Goal: Communication & Community: Share content

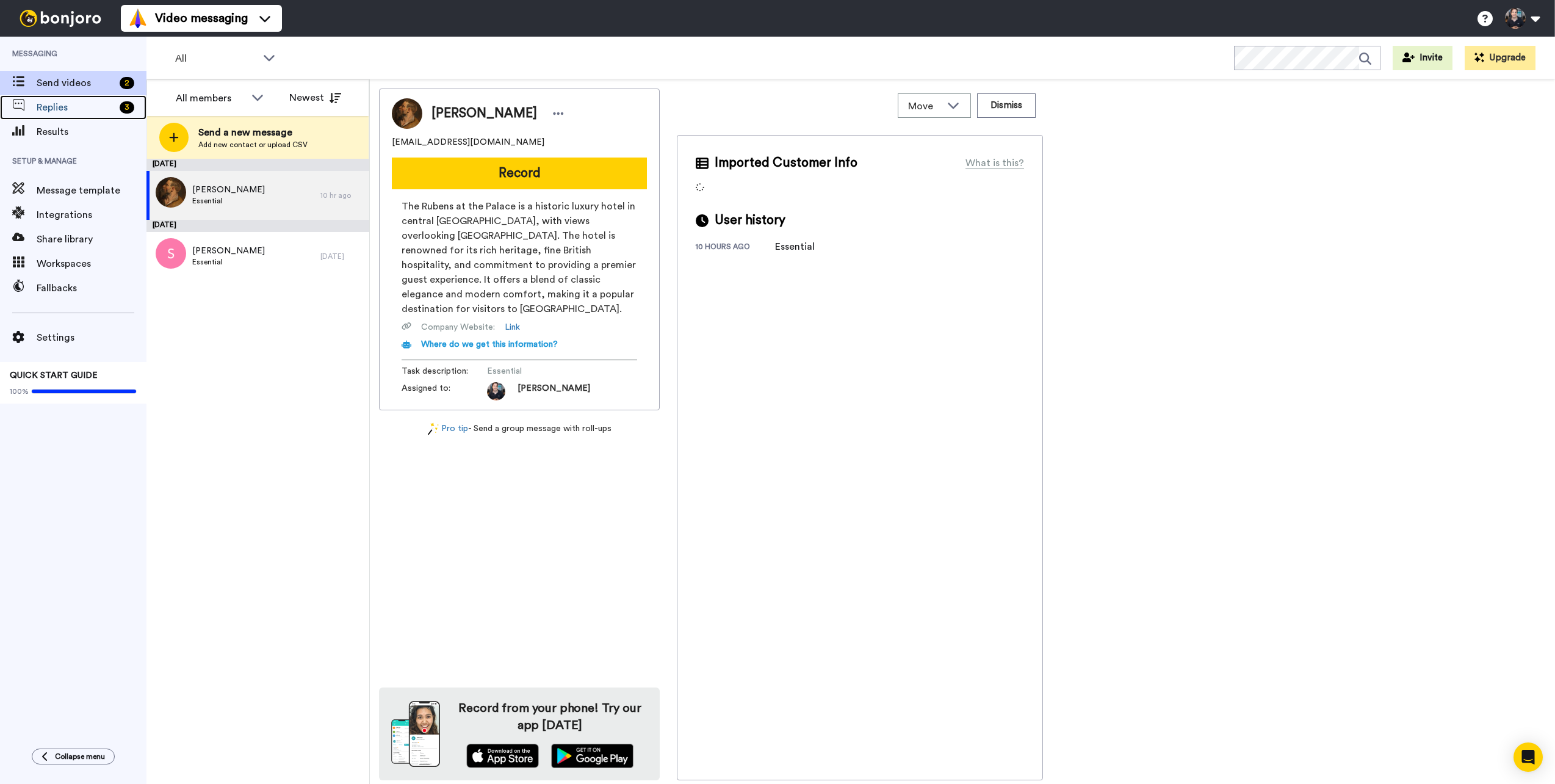
click at [70, 103] on span "Replies" at bounding box center [76, 107] width 78 height 15
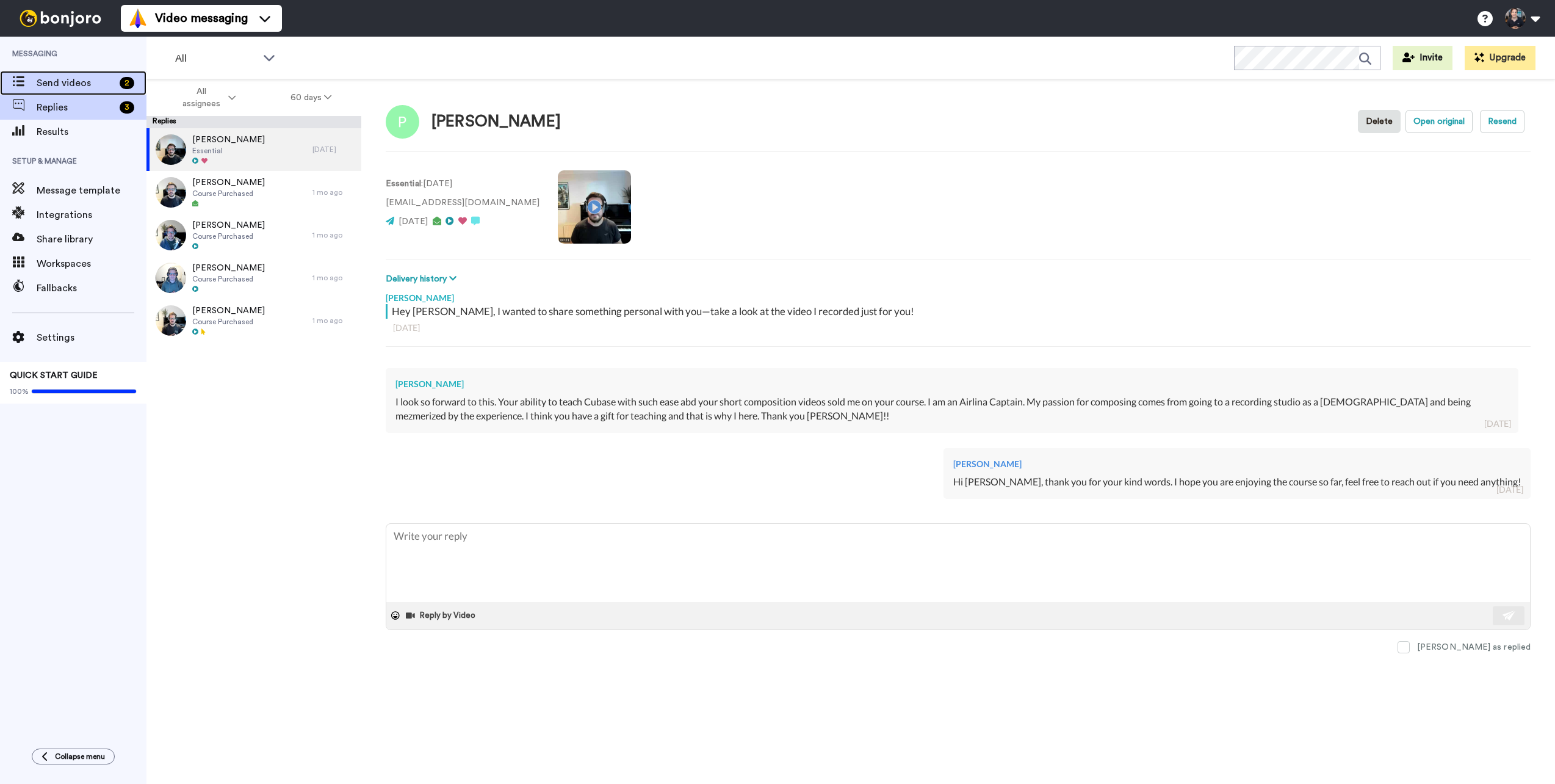
click at [70, 88] on span "Send videos" at bounding box center [76, 83] width 78 height 15
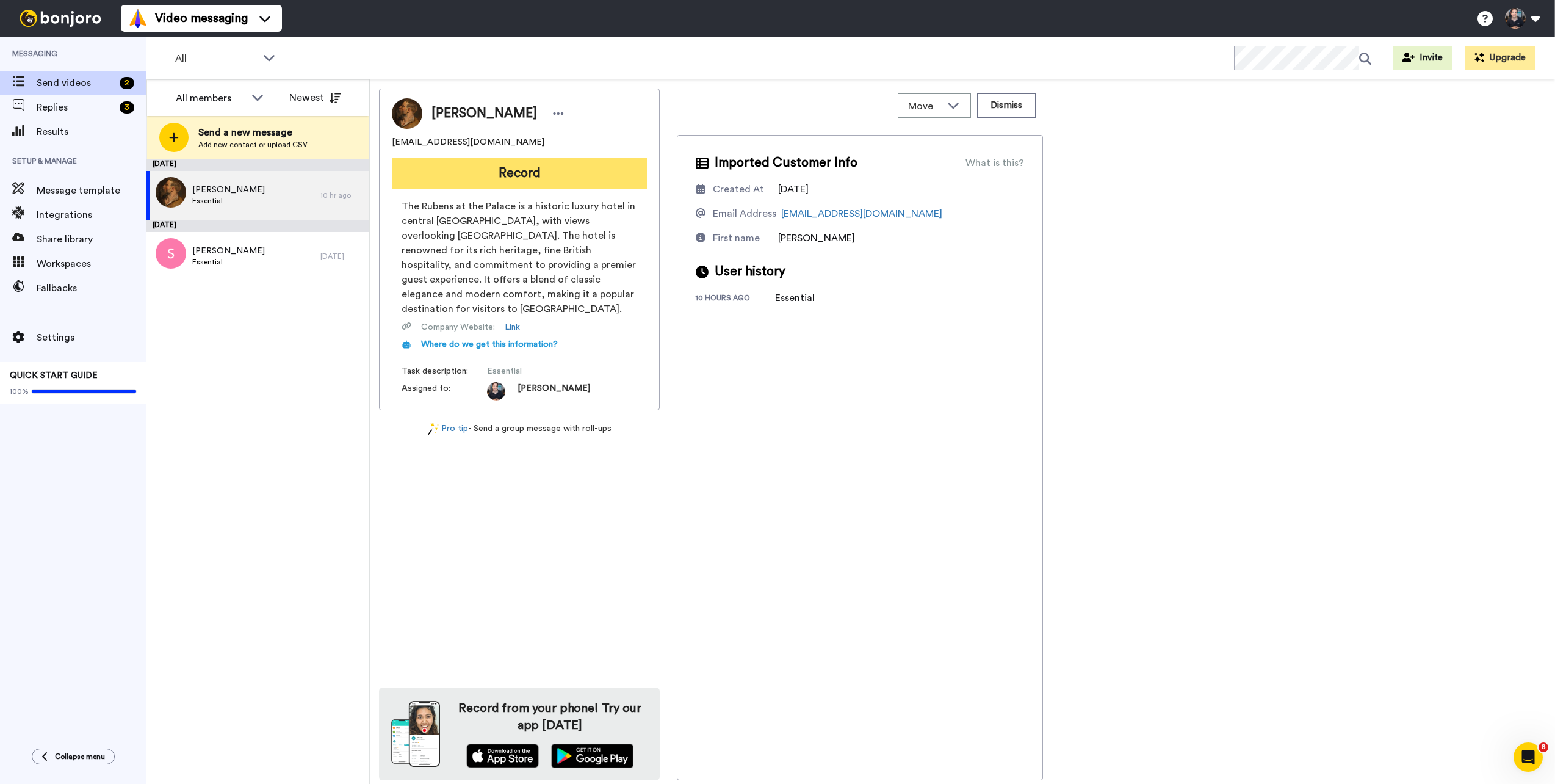
click at [519, 179] on button "Record" at bounding box center [519, 173] width 255 height 32
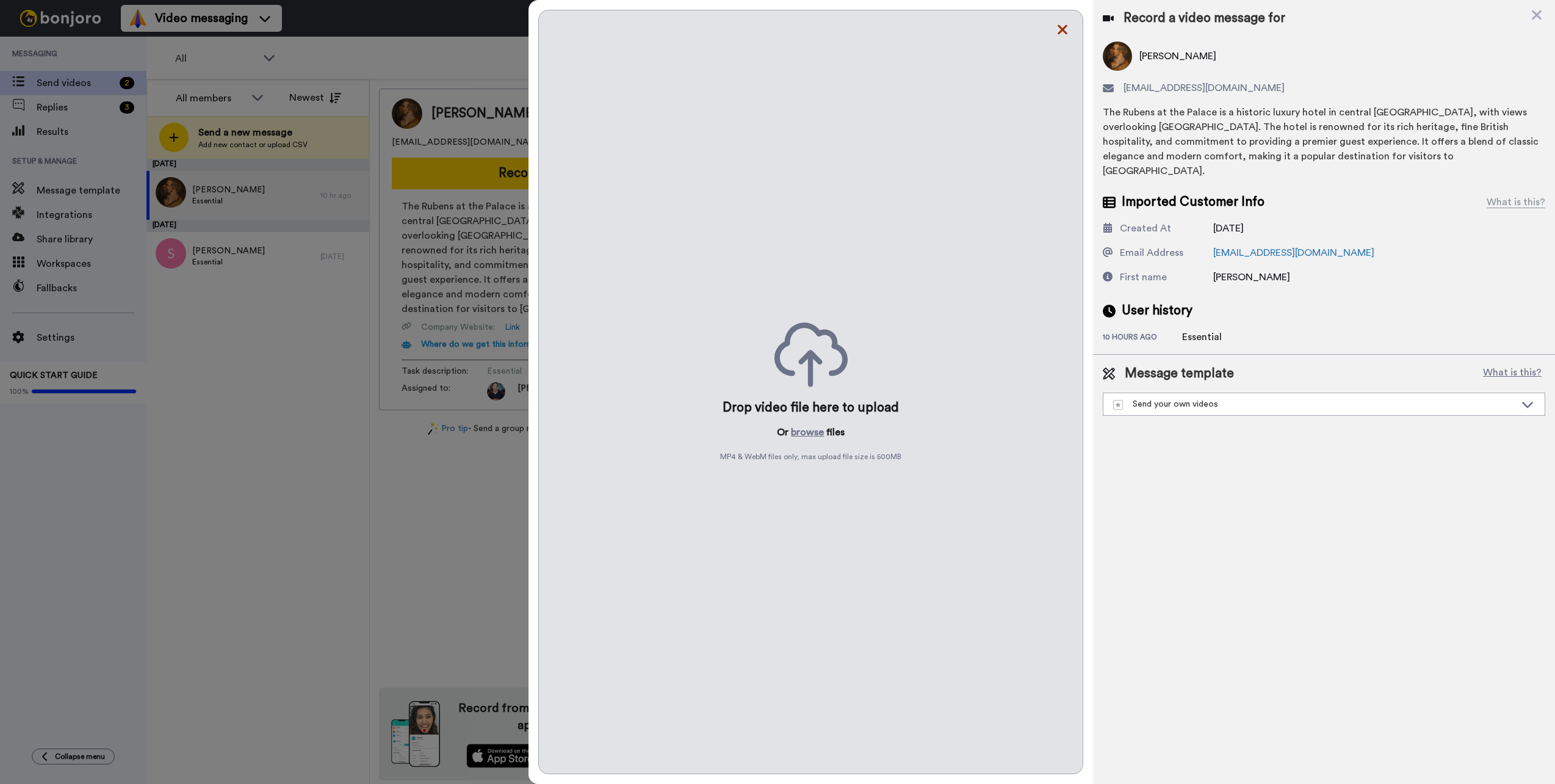
click at [1065, 34] on icon at bounding box center [1062, 30] width 12 height 15
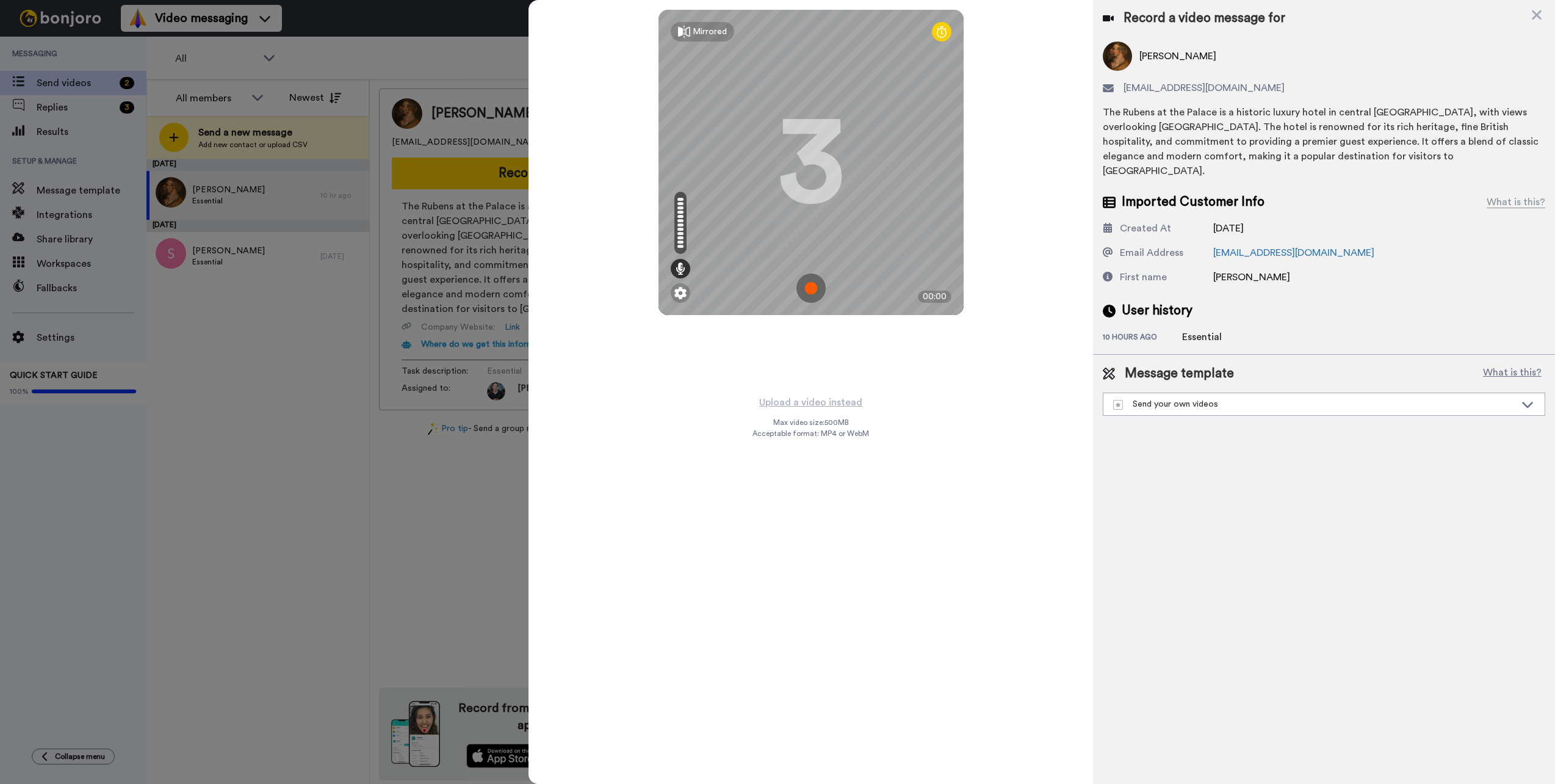
click at [818, 289] on img at bounding box center [810, 287] width 29 height 29
click at [816, 292] on img at bounding box center [810, 287] width 29 height 29
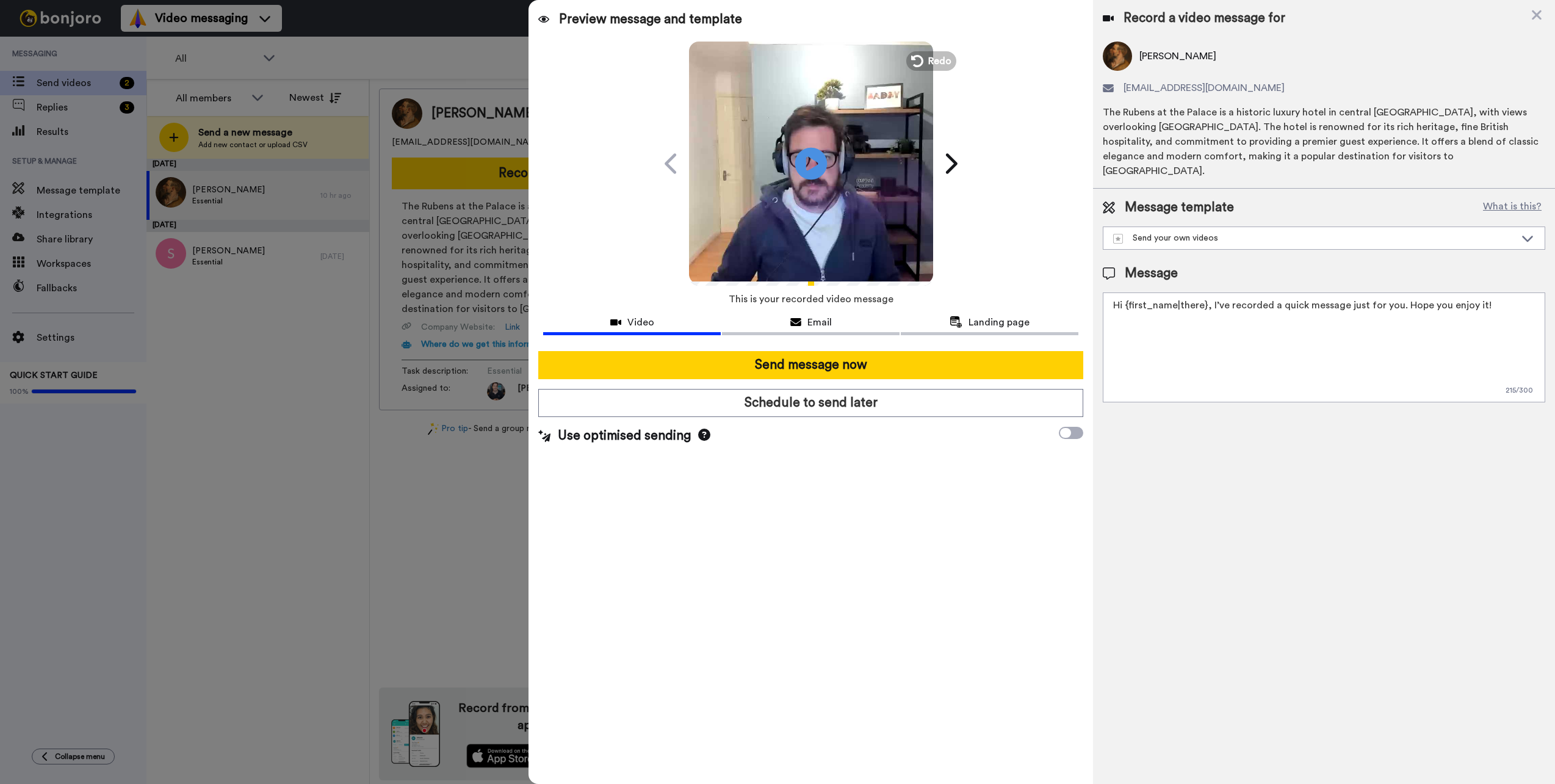
click at [805, 163] on icon at bounding box center [811, 163] width 33 height 33
click at [934, 64] on span "Redo" at bounding box center [940, 60] width 25 height 16
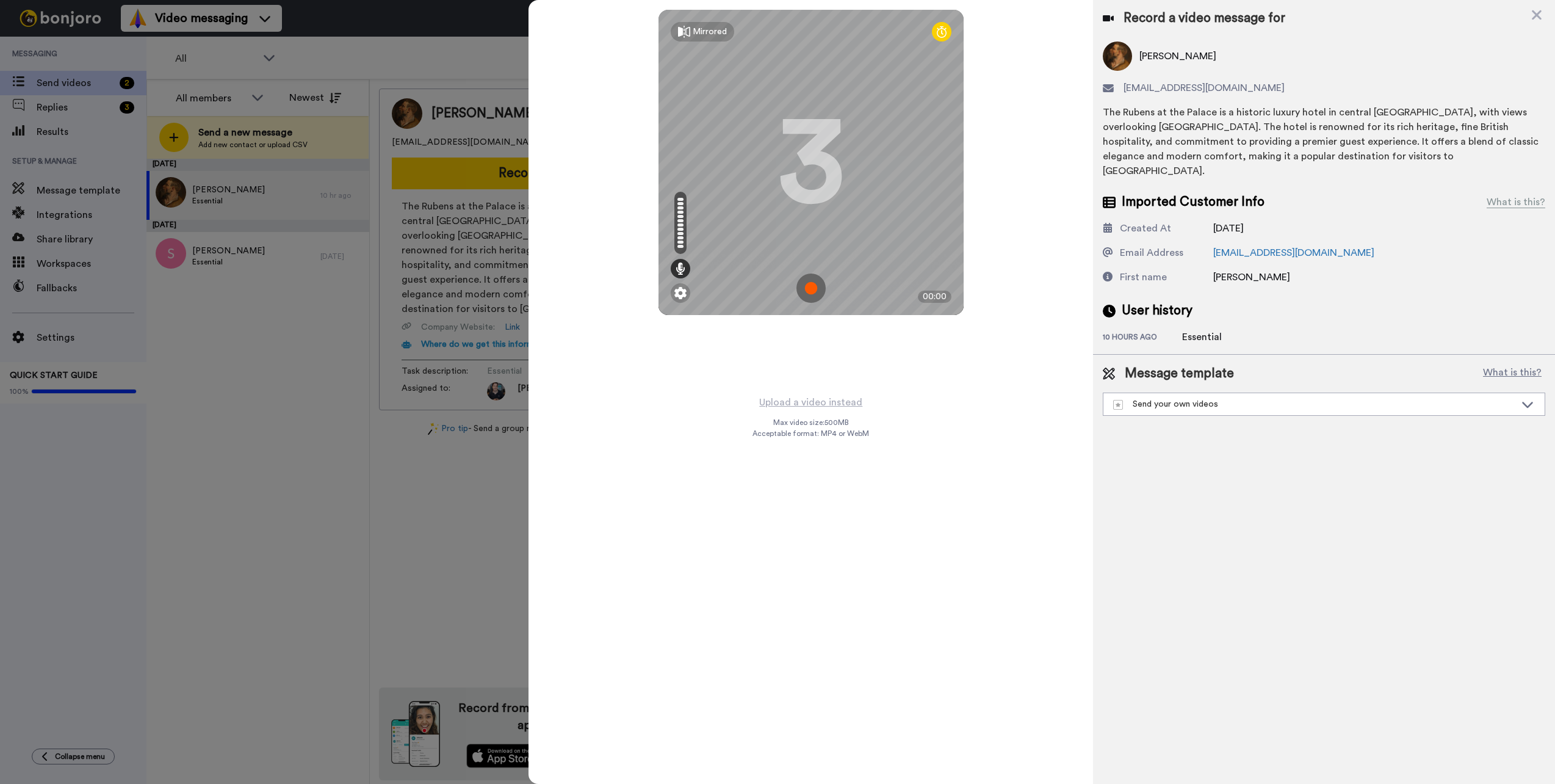
click at [805, 289] on img at bounding box center [810, 287] width 29 height 29
click at [816, 294] on img at bounding box center [810, 287] width 29 height 29
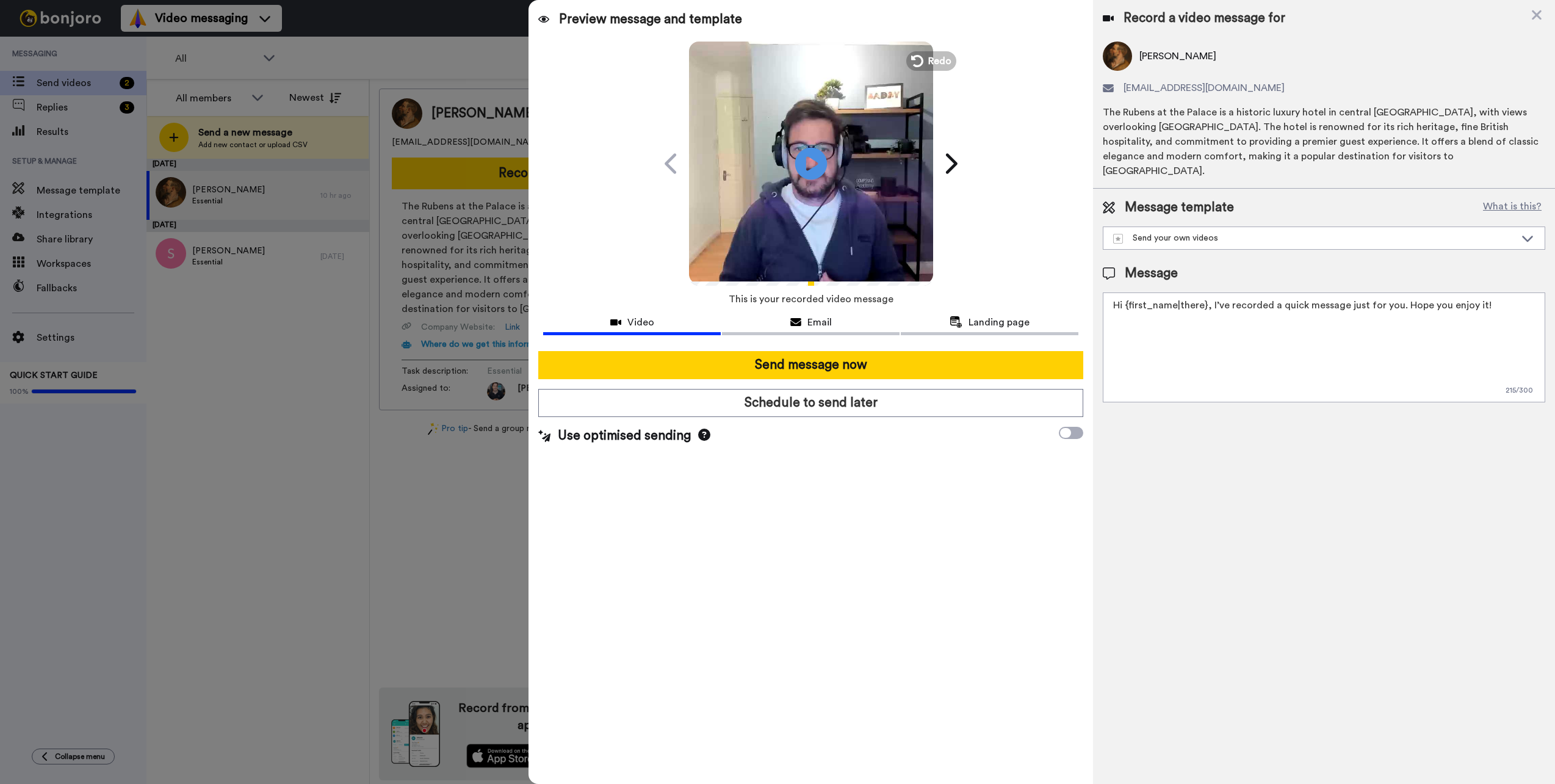
click at [811, 160] on icon "Play/Pause" at bounding box center [811, 163] width 33 height 58
click at [810, 166] on icon at bounding box center [811, 163] width 33 height 33
click at [913, 62] on icon at bounding box center [915, 61] width 13 height 13
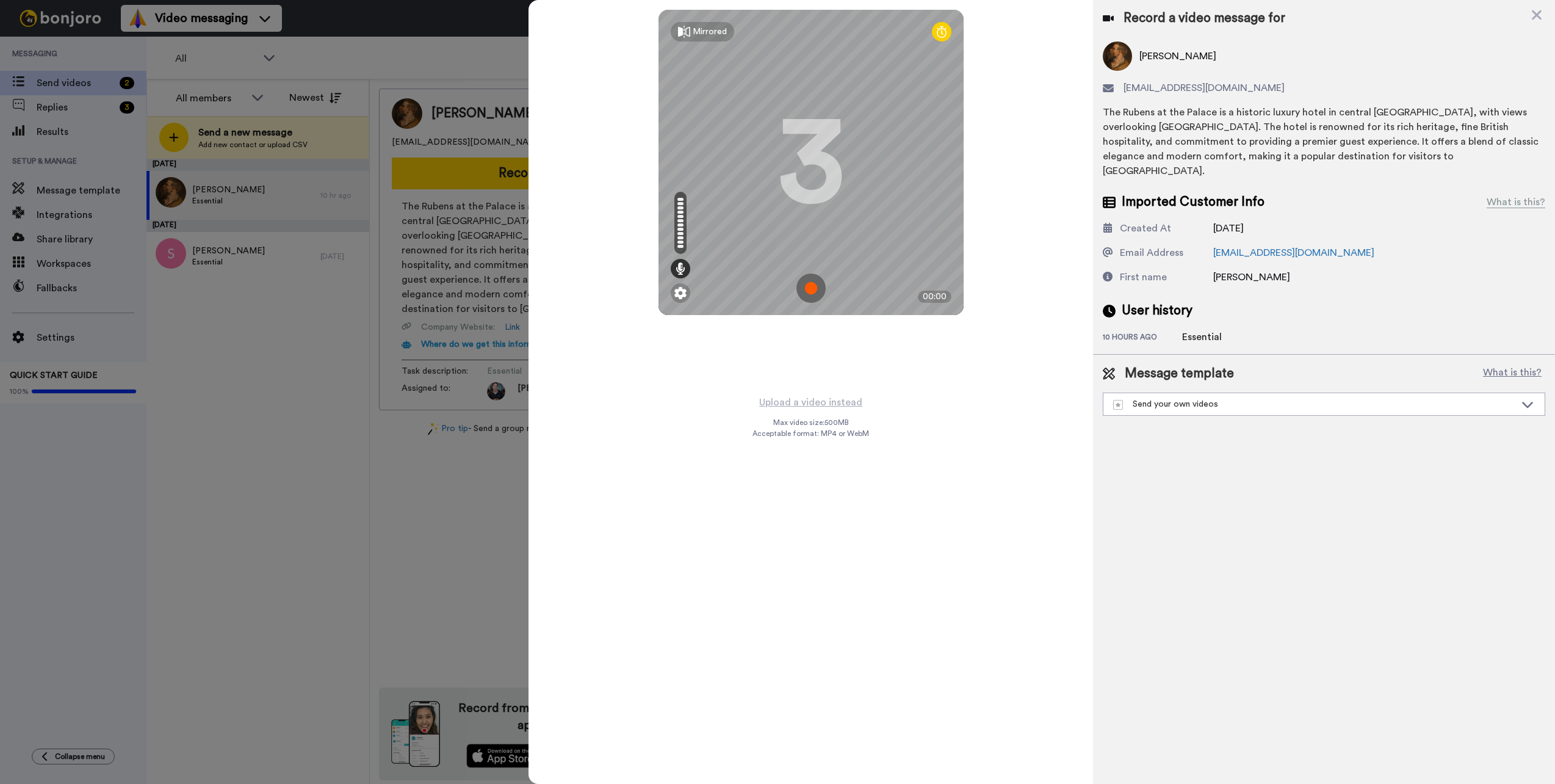
click at [812, 287] on img at bounding box center [810, 287] width 29 height 29
click at [820, 290] on img at bounding box center [810, 287] width 29 height 29
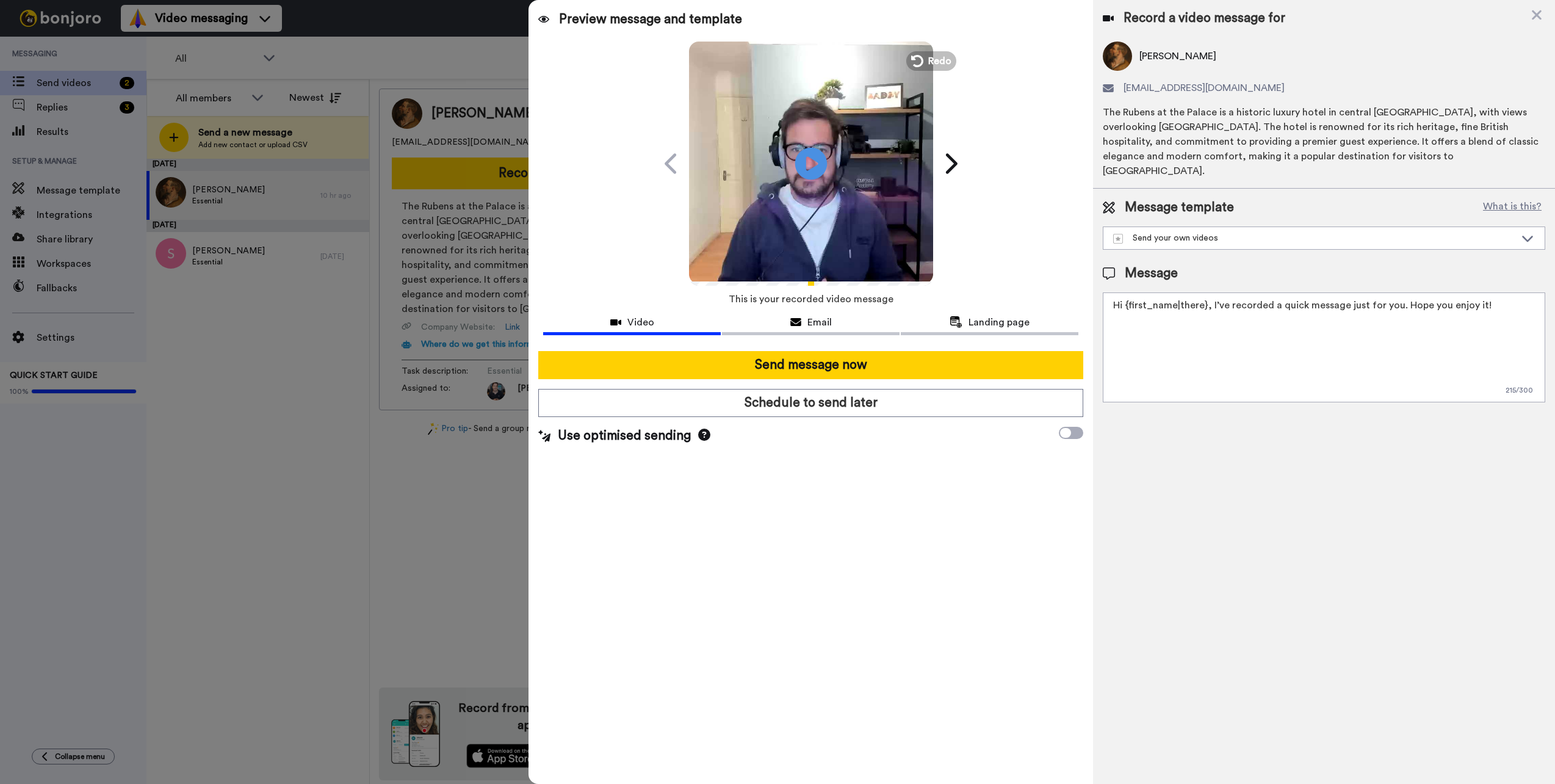
click at [805, 163] on icon at bounding box center [811, 163] width 33 height 33
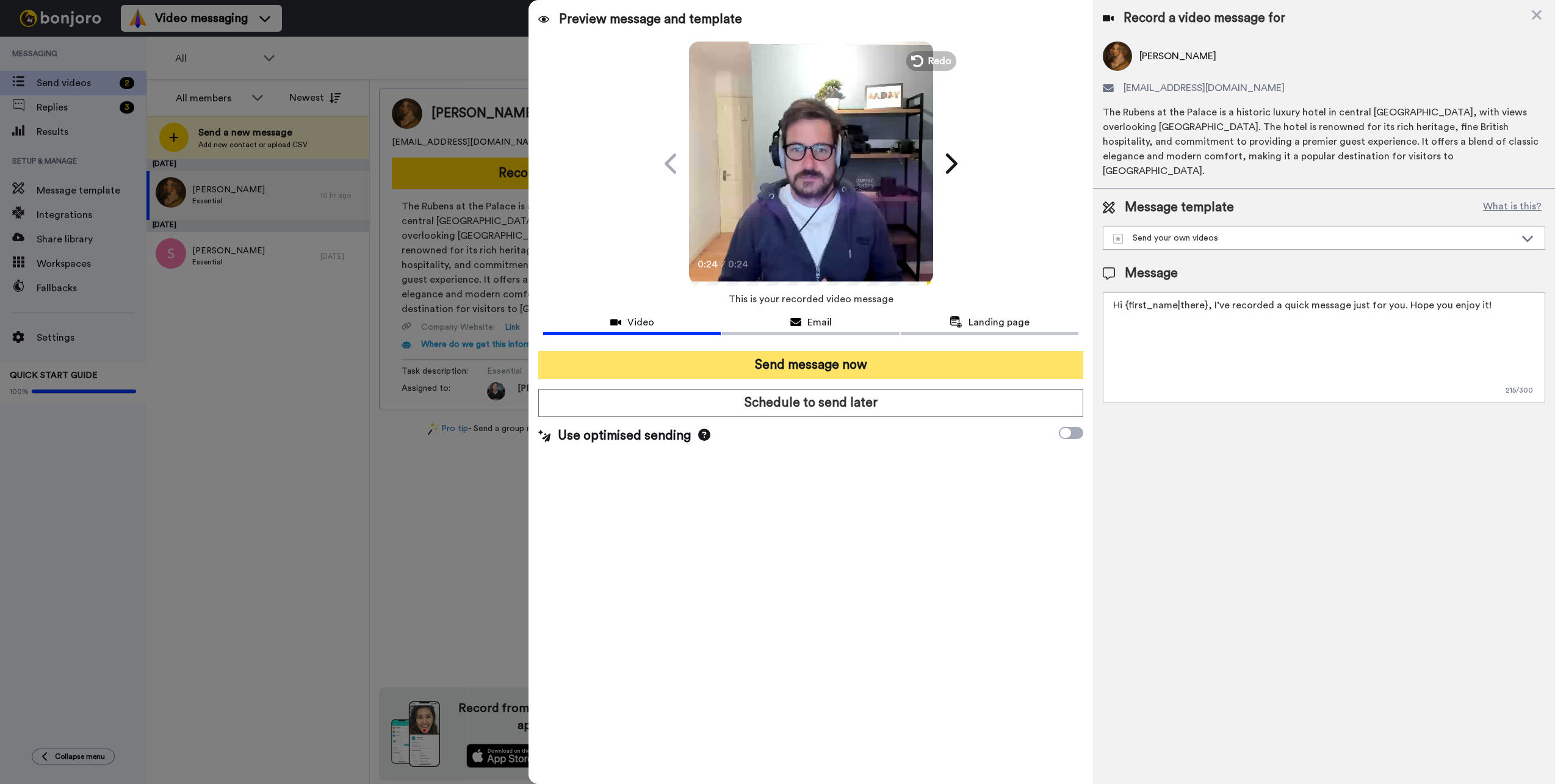
click at [805, 365] on button "Send message now" at bounding box center [810, 364] width 545 height 28
